Goal: Find contact information: Find contact information

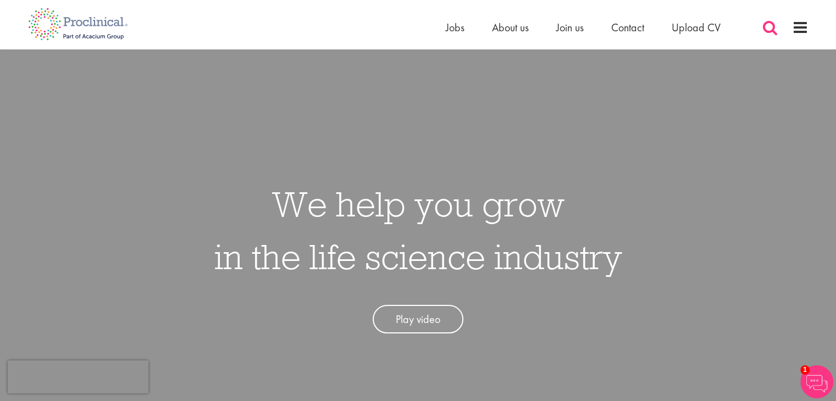
click at [767, 26] on span at bounding box center [770, 27] width 16 height 16
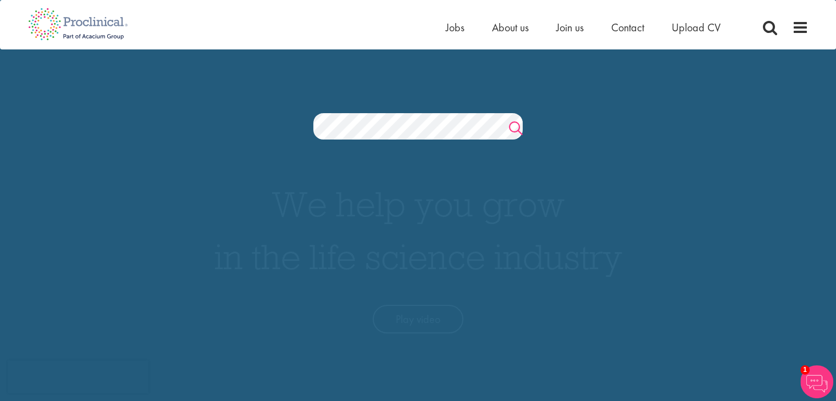
click at [513, 135] on link "Search" at bounding box center [516, 130] width 14 height 22
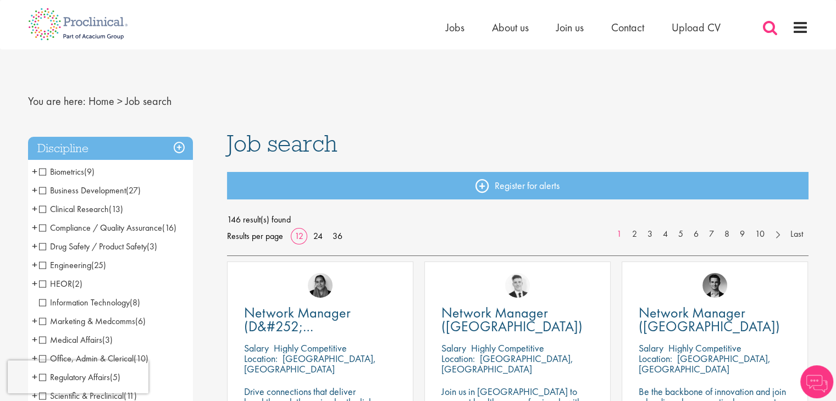
click at [774, 23] on span at bounding box center [770, 27] width 16 height 16
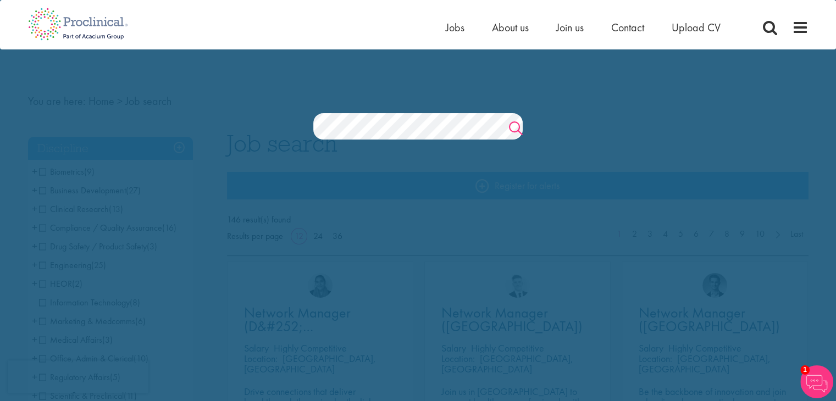
click at [520, 128] on link "Search" at bounding box center [516, 130] width 14 height 22
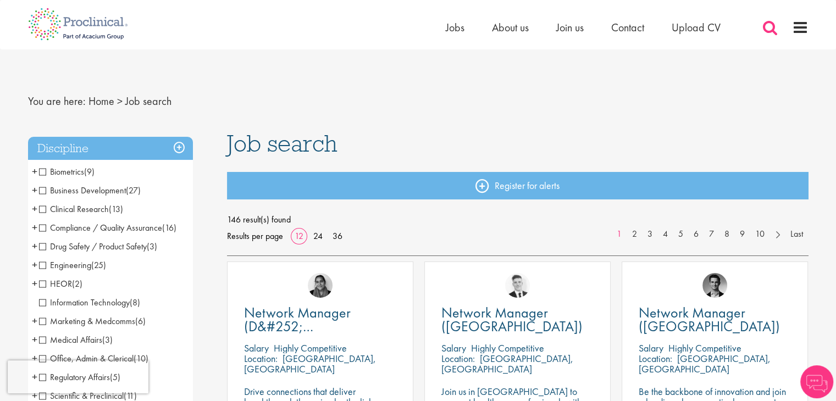
click at [773, 25] on span at bounding box center [770, 27] width 16 height 16
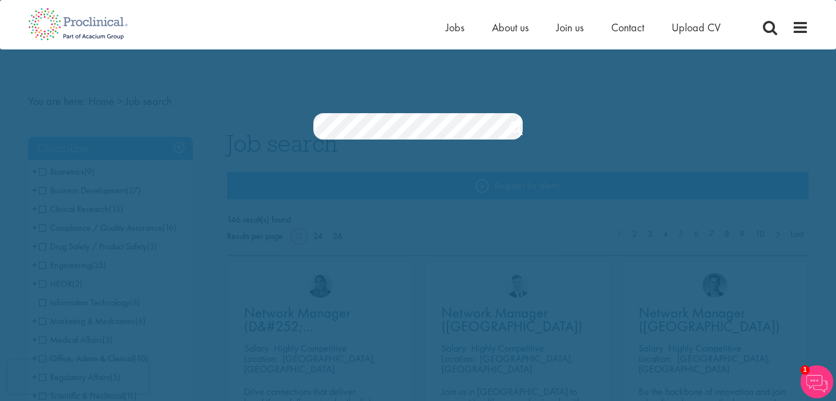
click at [359, 68] on div "Jobs Search" at bounding box center [418, 98] width 836 height 84
click at [463, 10] on div "Home Jobs About us Join us Contact Upload CV" at bounding box center [414, 20] width 789 height 41
click at [611, 24] on span "Contact" at bounding box center [627, 27] width 33 height 14
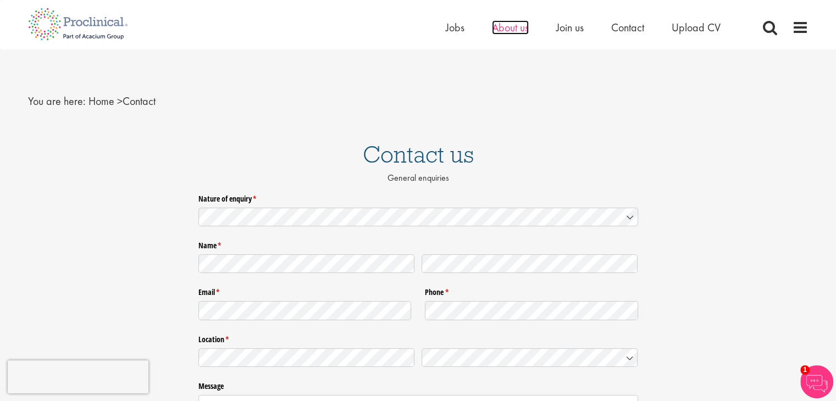
click at [519, 32] on span "About us" at bounding box center [510, 27] width 37 height 14
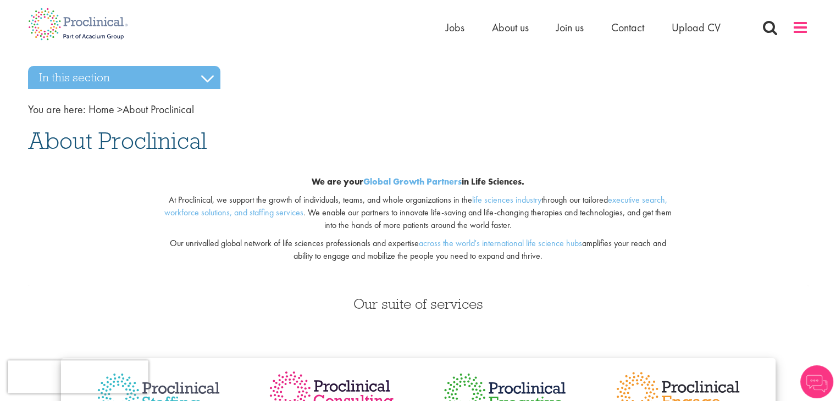
click at [799, 29] on span at bounding box center [800, 27] width 16 height 16
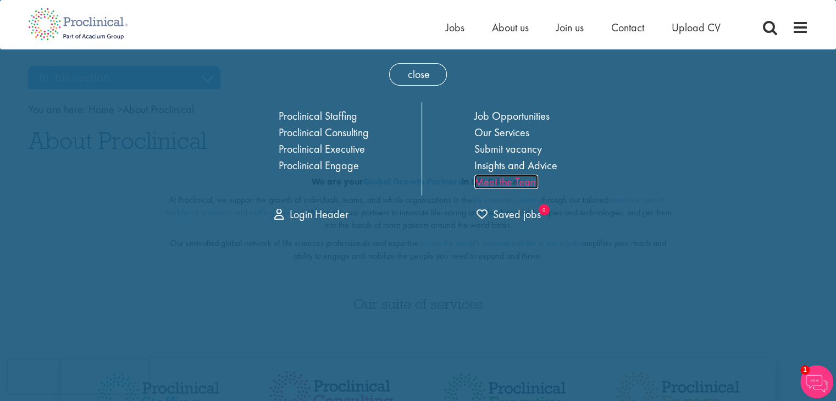
click at [520, 186] on link "Meet the Team" at bounding box center [506, 182] width 64 height 14
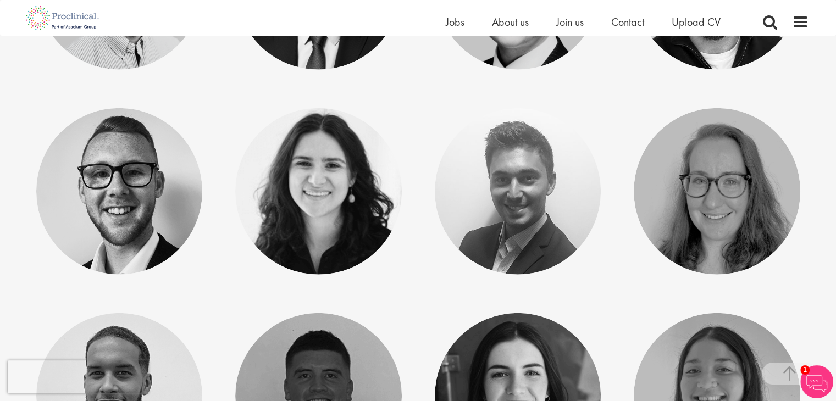
scroll to position [2711, 0]
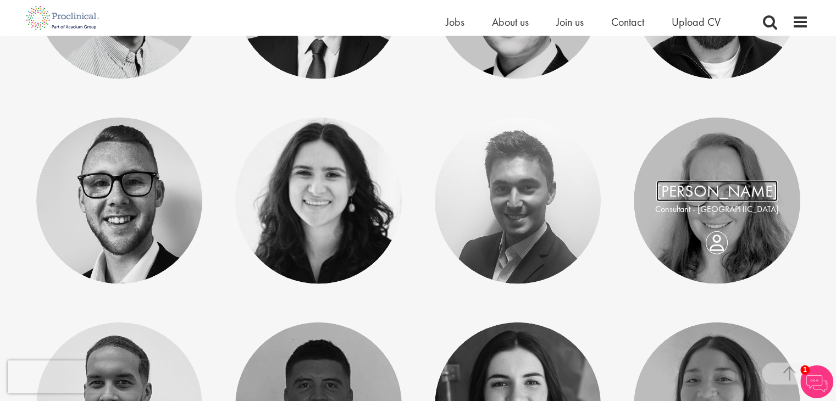
click at [724, 201] on link "[PERSON_NAME]" at bounding box center [716, 191] width 121 height 21
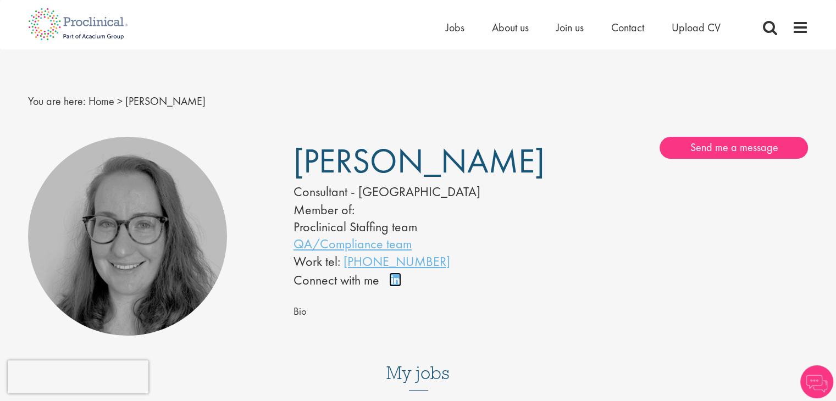
click at [399, 285] on link "Connect on LinkedIn" at bounding box center [398, 285] width 19 height 0
